Goal: Information Seeking & Learning: Learn about a topic

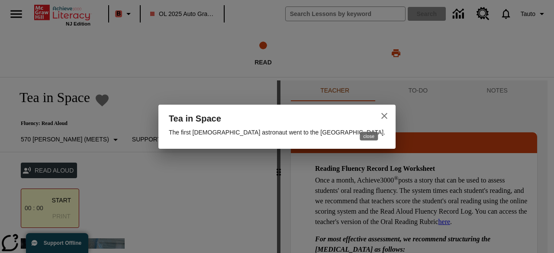
click at [381, 113] on icon "close" at bounding box center [384, 116] width 6 height 6
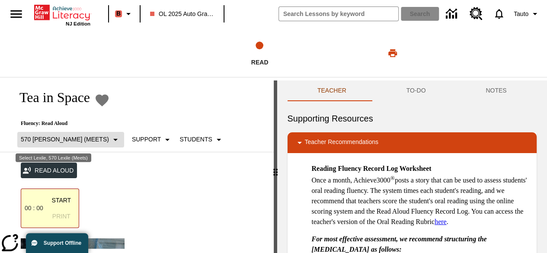
click at [76, 136] on p "570 Lexile (Meets)" at bounding box center [65, 139] width 88 height 9
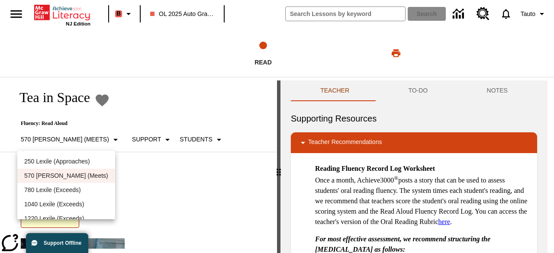
scroll to position [10, 0]
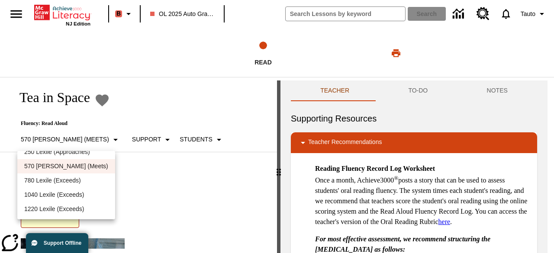
click at [82, 193] on p "1040 Lexile (Exceeds)" at bounding box center [66, 194] width 84 height 9
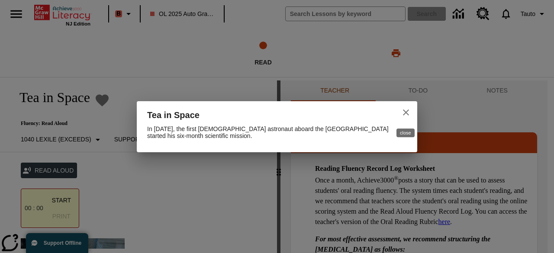
click at [412, 112] on button "close" at bounding box center [405, 112] width 21 height 21
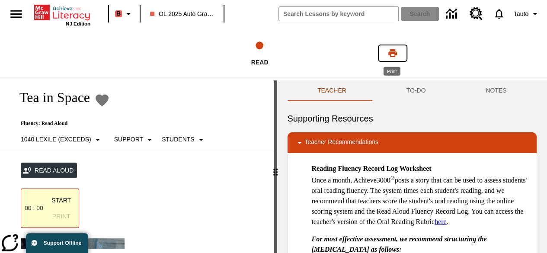
click at [396, 51] on icon "Print" at bounding box center [393, 53] width 10 height 10
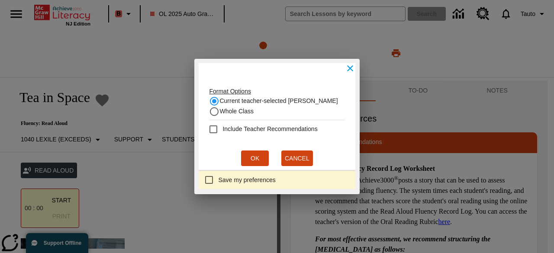
click at [236, 106] on label "Whole Class" at bounding box center [231, 111] width 45 height 10
click at [219, 106] on input "Whole Class" at bounding box center [214, 111] width 10 height 10
radio input "true"
radio input "false"
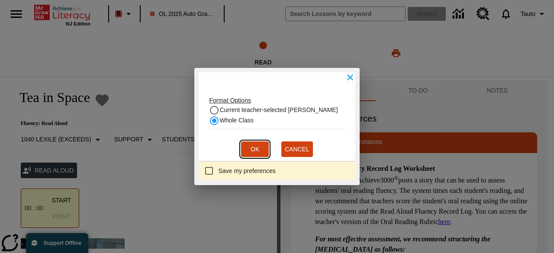
click at [256, 147] on button "Ok" at bounding box center [255, 149] width 28 height 16
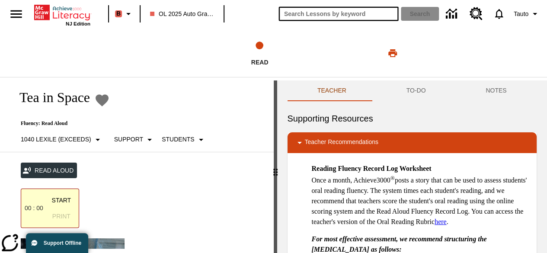
click at [340, 11] on input "search field" at bounding box center [338, 14] width 119 height 14
type input "boon"
click at [401, 7] on button "Search" at bounding box center [420, 14] width 38 height 14
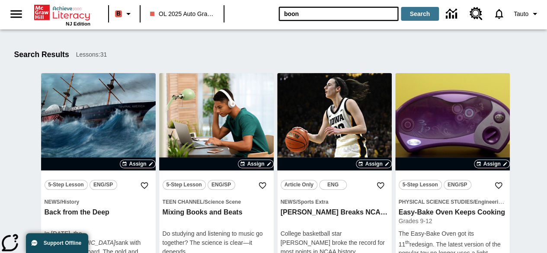
click at [331, 14] on input "boon" at bounding box center [338, 14] width 119 height 14
type input "boon mountain"
click at [401, 7] on button "Search" at bounding box center [420, 14] width 38 height 14
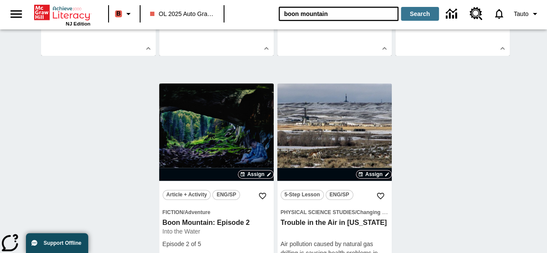
scroll to position [219, 0]
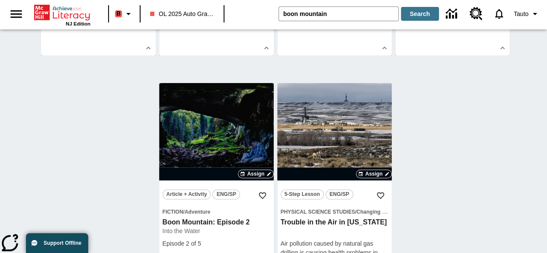
click at [213, 136] on link "lesson details" at bounding box center [216, 184] width 115 height 202
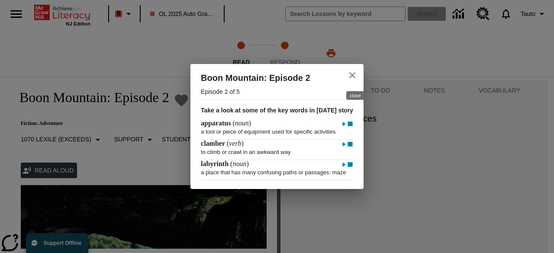
click at [361, 75] on button "close" at bounding box center [352, 75] width 21 height 21
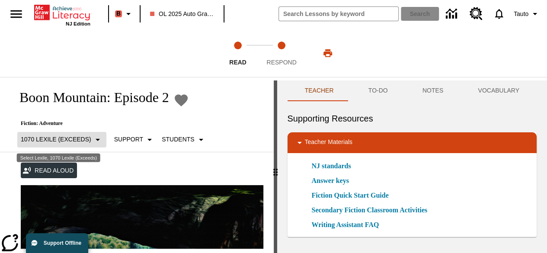
click at [70, 136] on p "1070 Lexile (Exceeds)" at bounding box center [56, 139] width 70 height 9
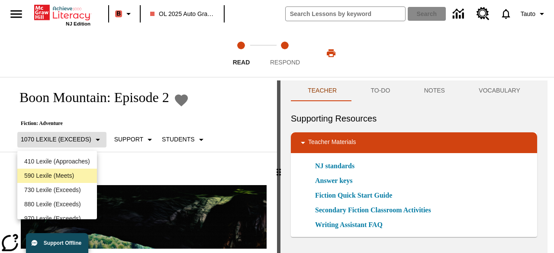
scroll to position [48, 0]
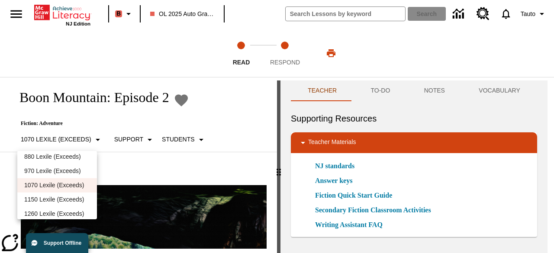
click at [75, 175] on p "970 Lexile (Exceeds)" at bounding box center [57, 171] width 66 height 9
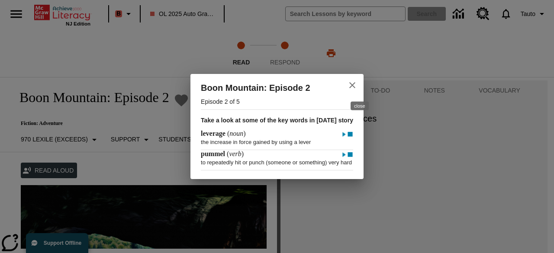
click at [357, 82] on icon "close" at bounding box center [352, 85] width 10 height 10
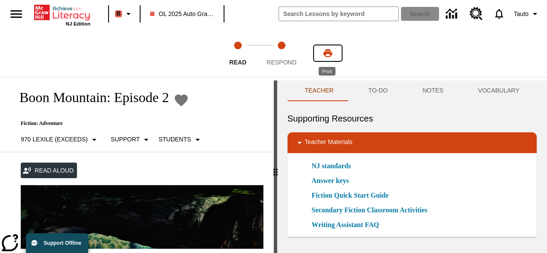
click at [327, 55] on icon "Print" at bounding box center [328, 53] width 10 height 10
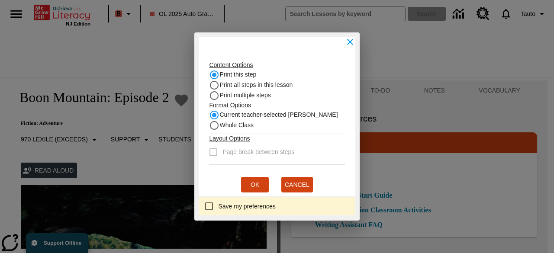
click at [245, 127] on span "Whole Class" at bounding box center [236, 125] width 34 height 9
click at [219, 127] on input "Whole Class" at bounding box center [214, 125] width 10 height 10
radio input "true"
click at [259, 116] on span "Current teacher-selected [PERSON_NAME]" at bounding box center [278, 114] width 118 height 9
click at [219, 116] on input "Current teacher-selected [PERSON_NAME]" at bounding box center [214, 115] width 10 height 10
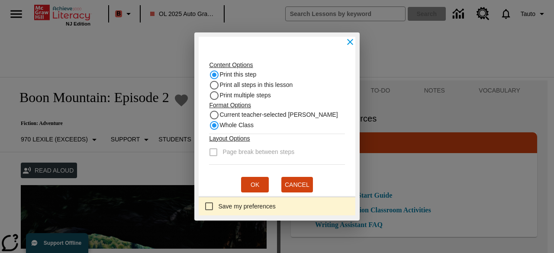
radio input "true"
radio input "false"
click at [253, 187] on button "Ok" at bounding box center [255, 185] width 28 height 16
